Goal: Task Accomplishment & Management: Manage account settings

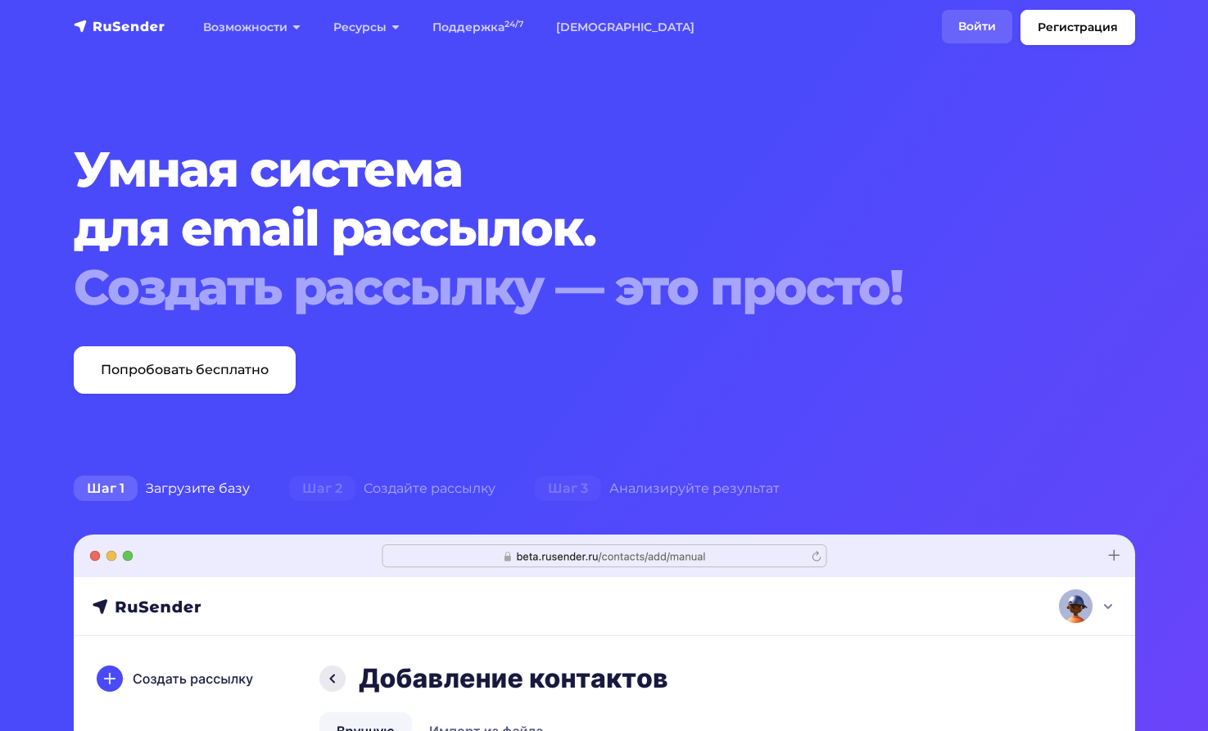
click at [972, 16] on link "Войти" at bounding box center [977, 27] width 70 height 34
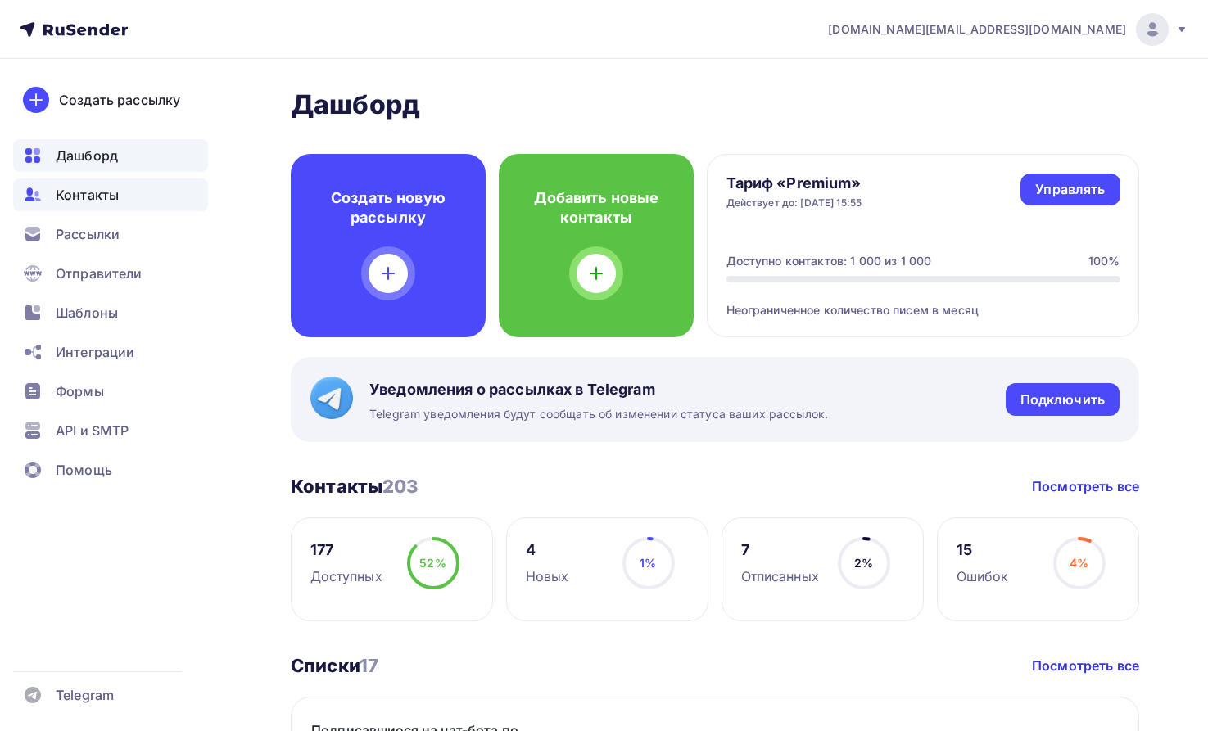
click at [93, 195] on span "Контакты" at bounding box center [87, 195] width 63 height 20
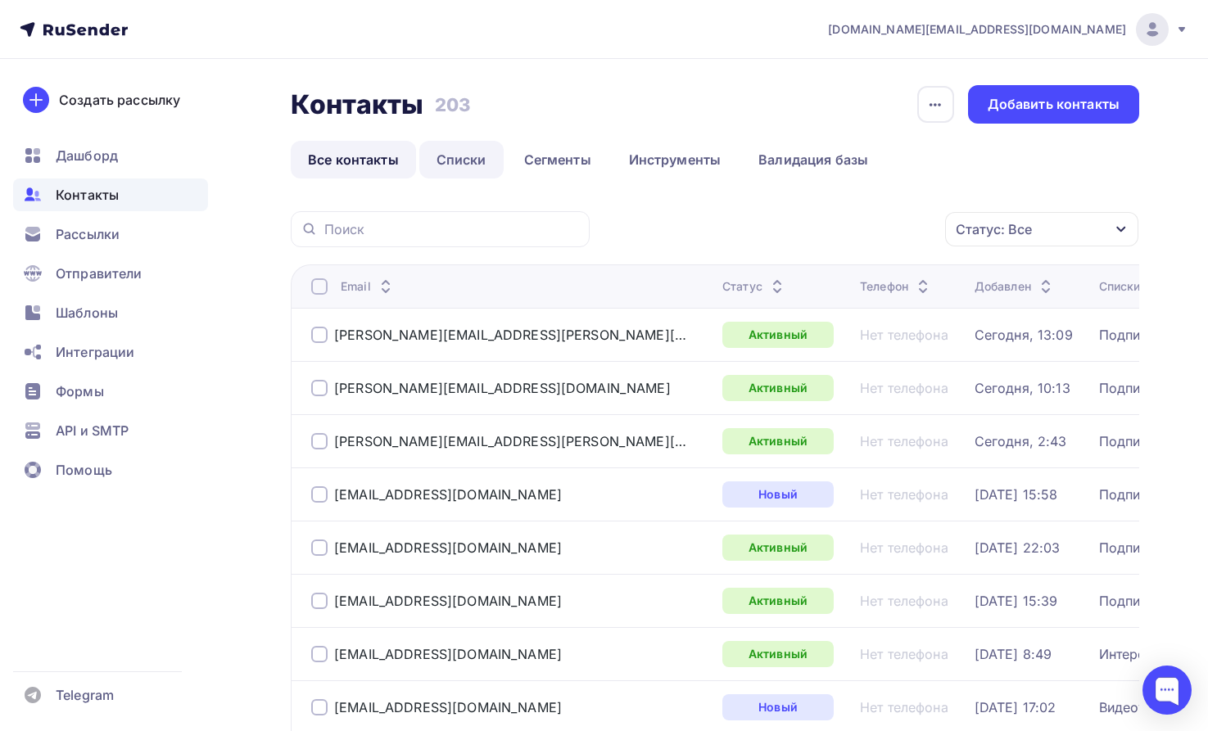
click at [474, 160] on link "Списки" at bounding box center [461, 160] width 84 height 38
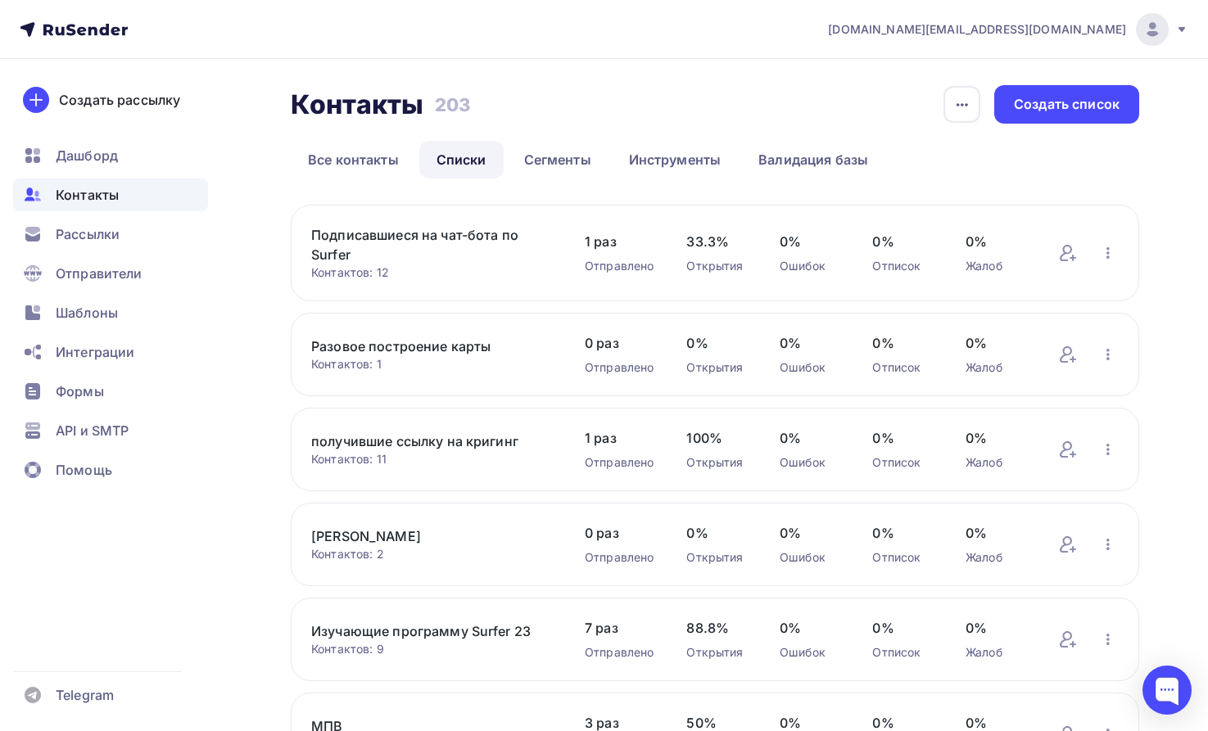
click at [463, 235] on link "Подписавшиеся на чат-бота по Surfer" at bounding box center [431, 244] width 241 height 39
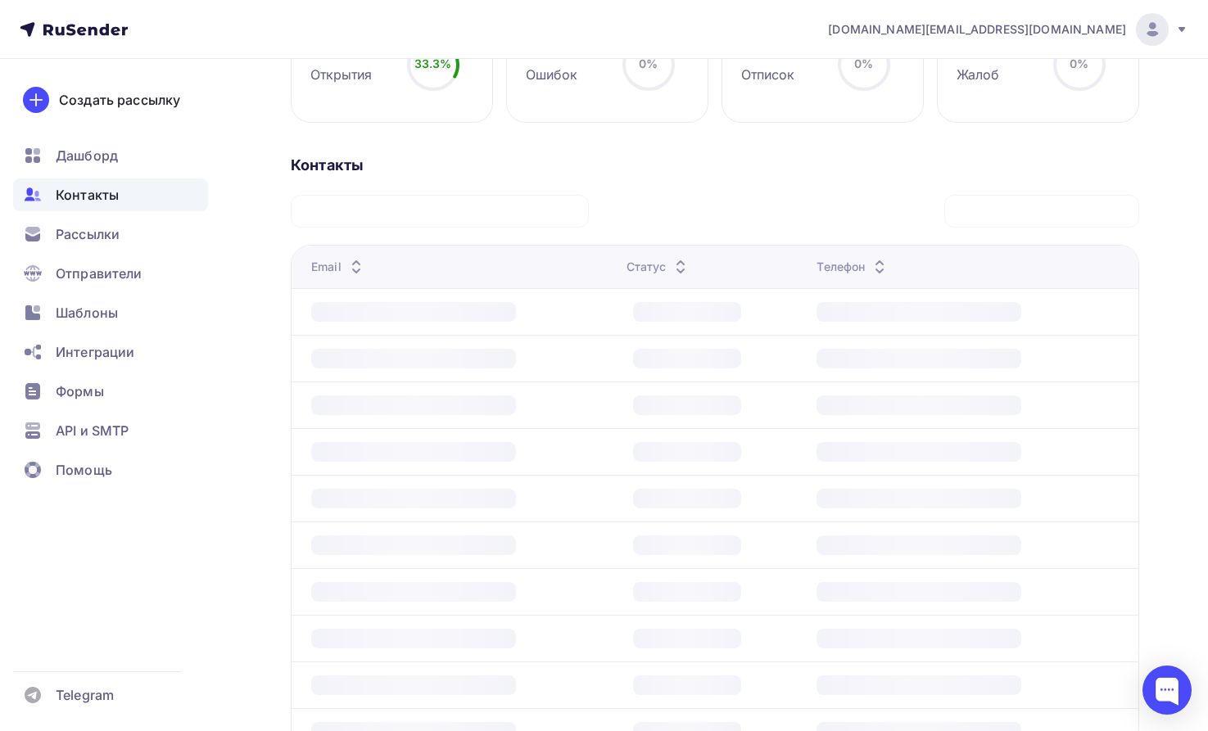
scroll to position [334, 0]
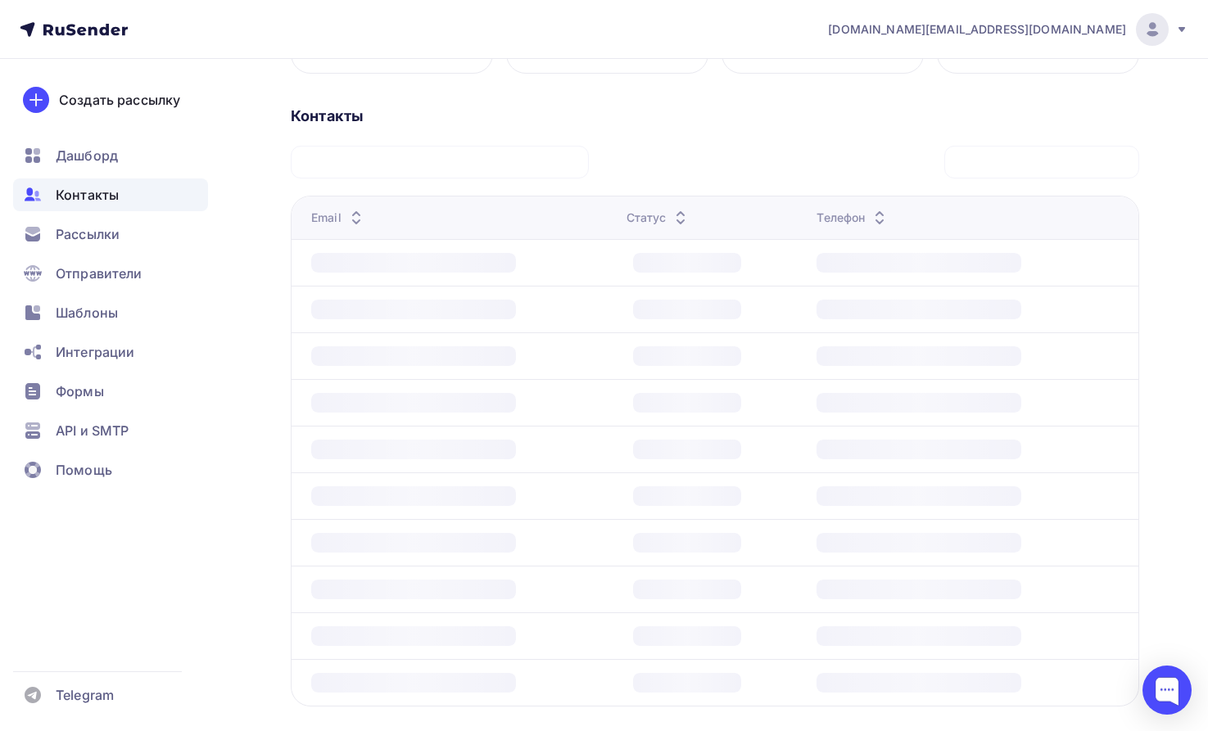
click at [430, 544] on div at bounding box center [413, 543] width 205 height 20
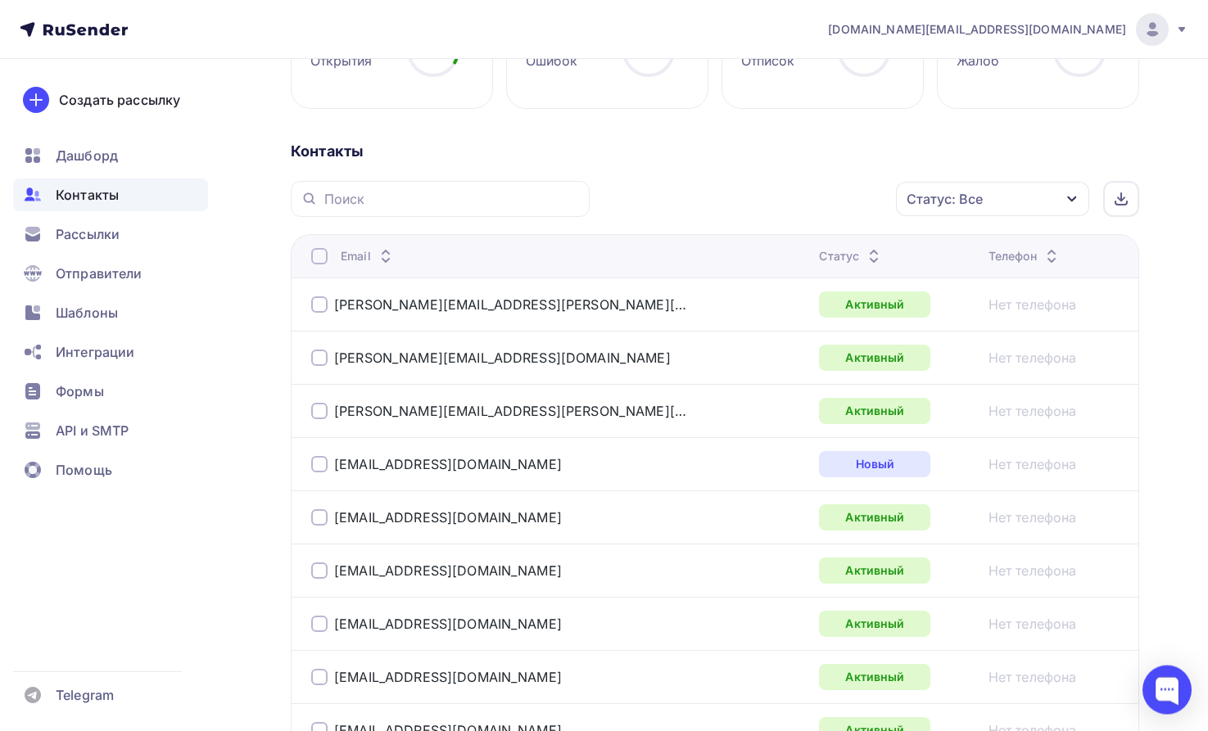
scroll to position [234, 0]
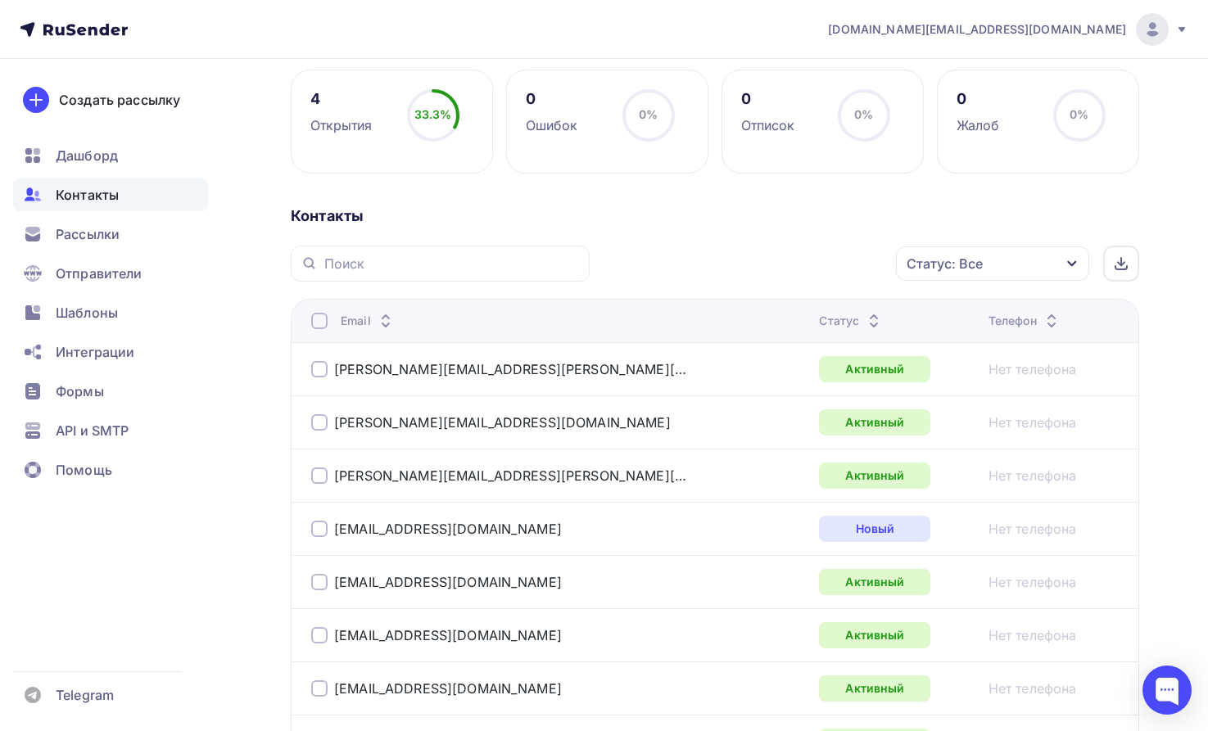
click at [321, 369] on div at bounding box center [319, 369] width 16 height 16
click at [320, 418] on div at bounding box center [319, 422] width 16 height 16
click at [860, 260] on icon "button" at bounding box center [862, 264] width 20 height 20
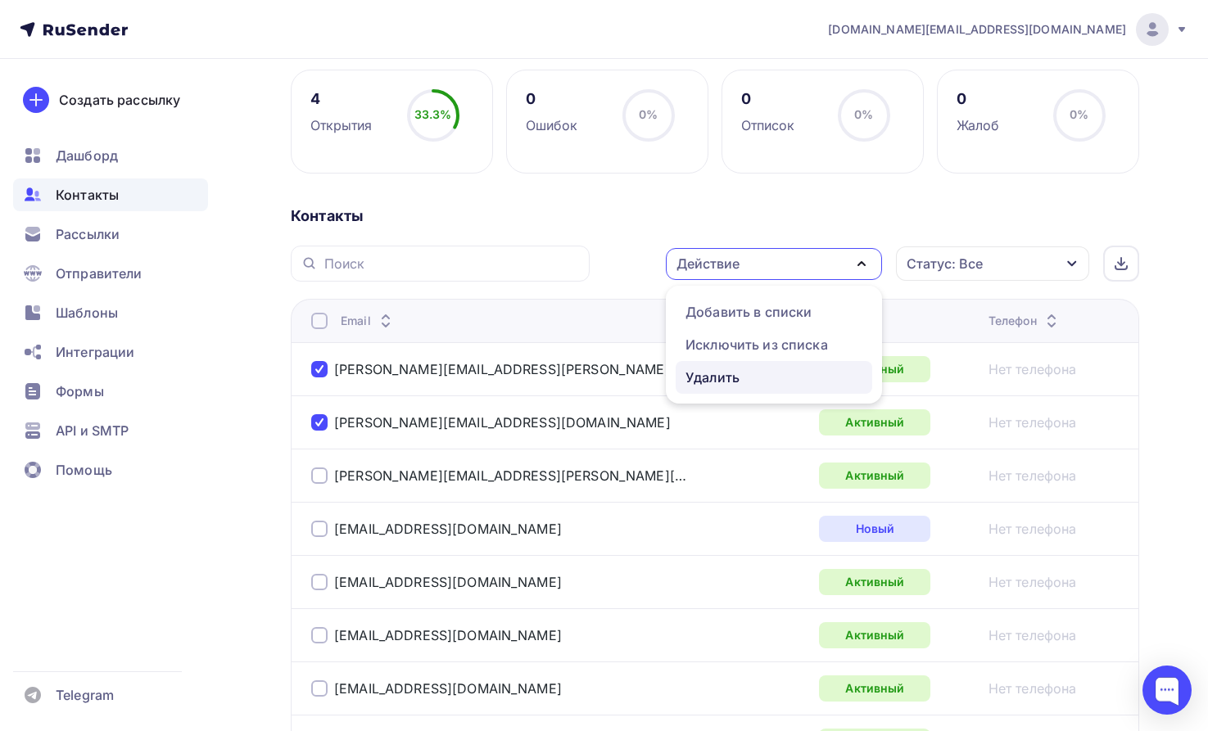
click at [716, 377] on div "Удалить" at bounding box center [712, 378] width 54 height 20
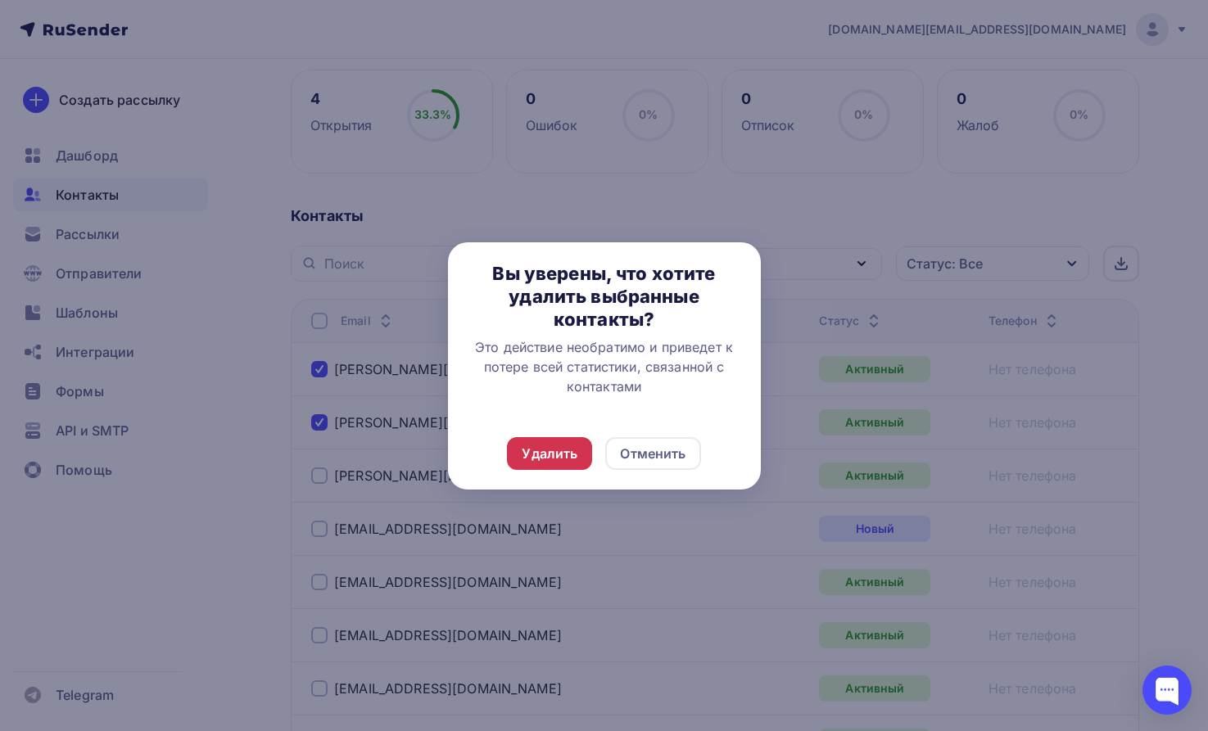
click at [552, 448] on div "Удалить" at bounding box center [550, 454] width 56 height 20
